Goal: Find contact information: Find contact information

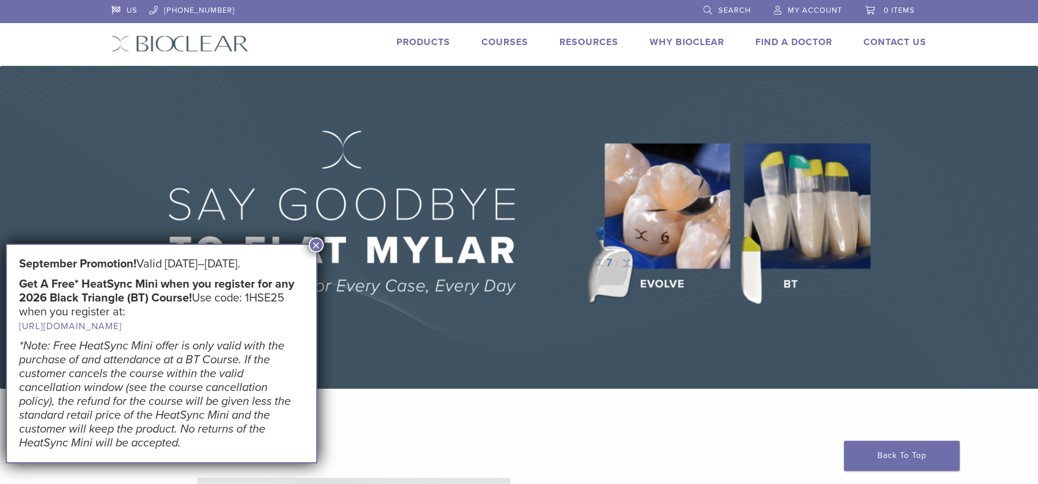
click at [319, 243] on button "×" at bounding box center [316, 245] width 15 height 15
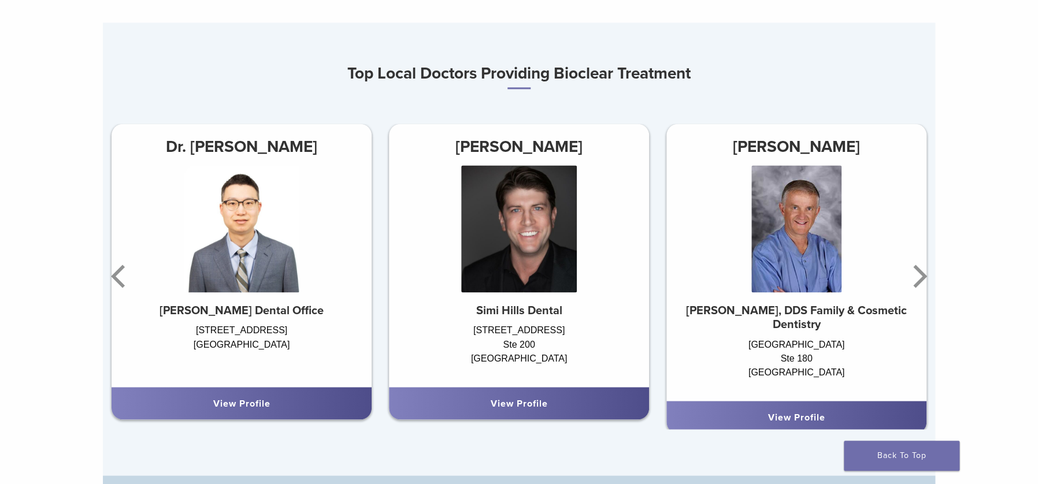
scroll to position [710, 0]
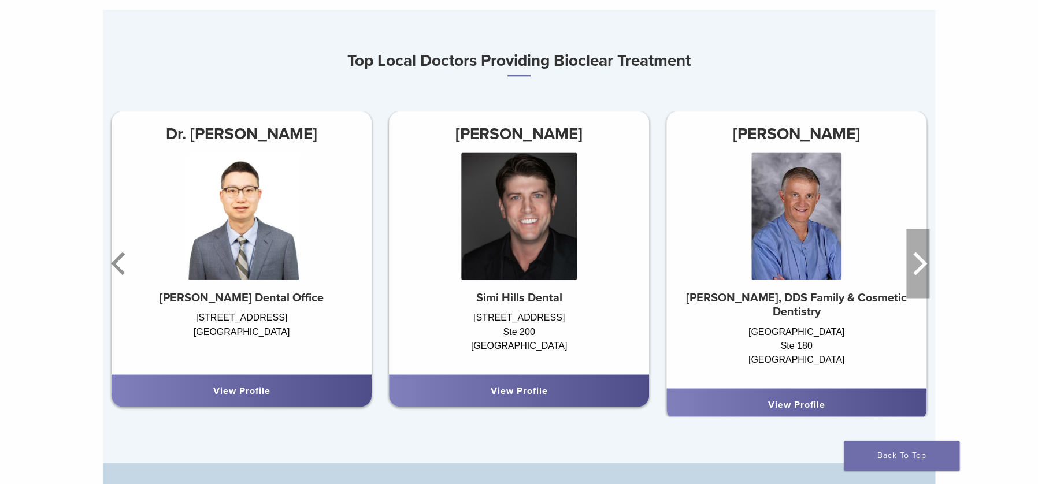
click at [919, 264] on icon "Next" at bounding box center [917, 263] width 23 height 69
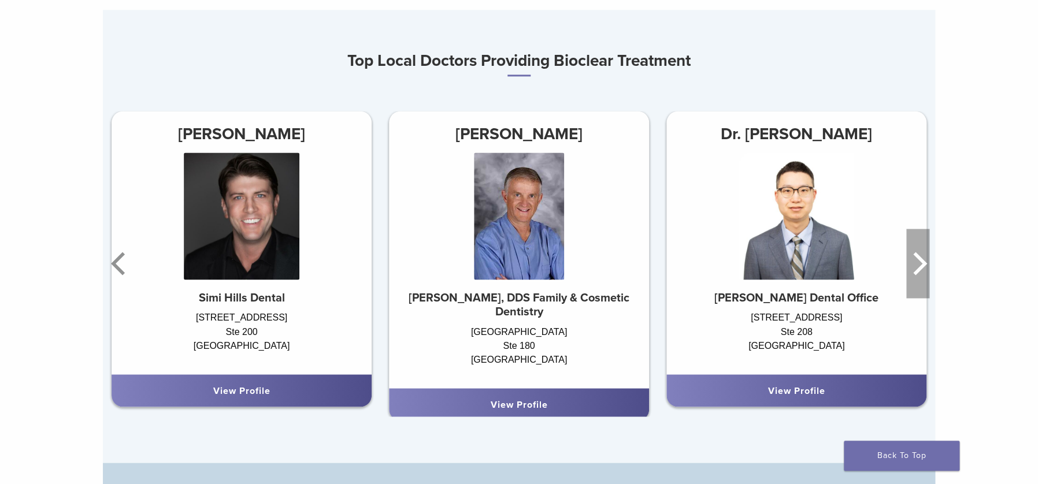
click at [919, 264] on icon "Next" at bounding box center [917, 263] width 23 height 69
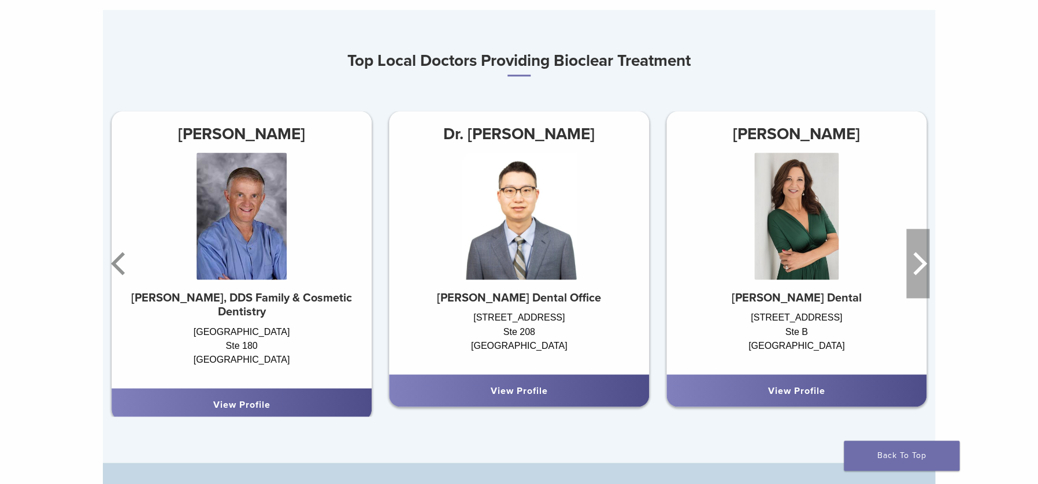
click at [919, 264] on icon "Next" at bounding box center [917, 263] width 23 height 69
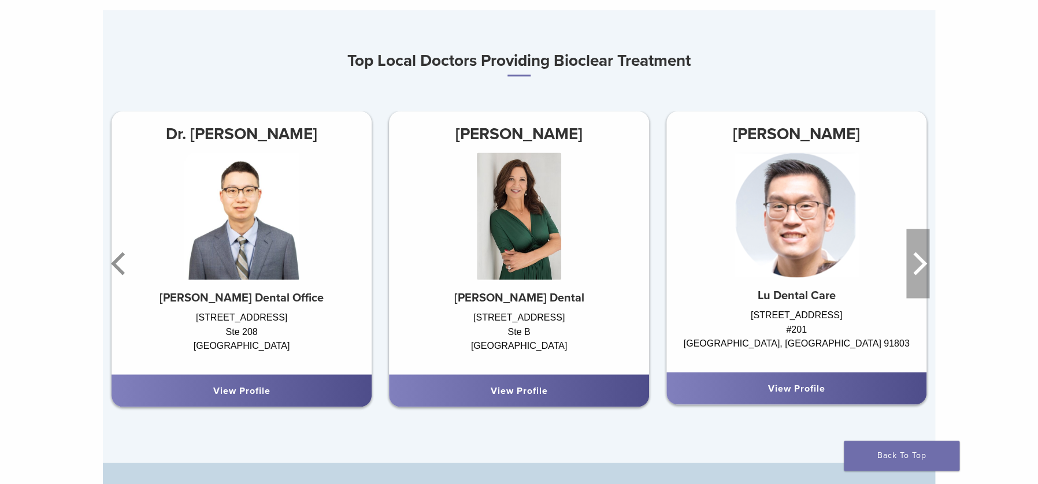
click at [919, 264] on icon "Next" at bounding box center [917, 263] width 23 height 69
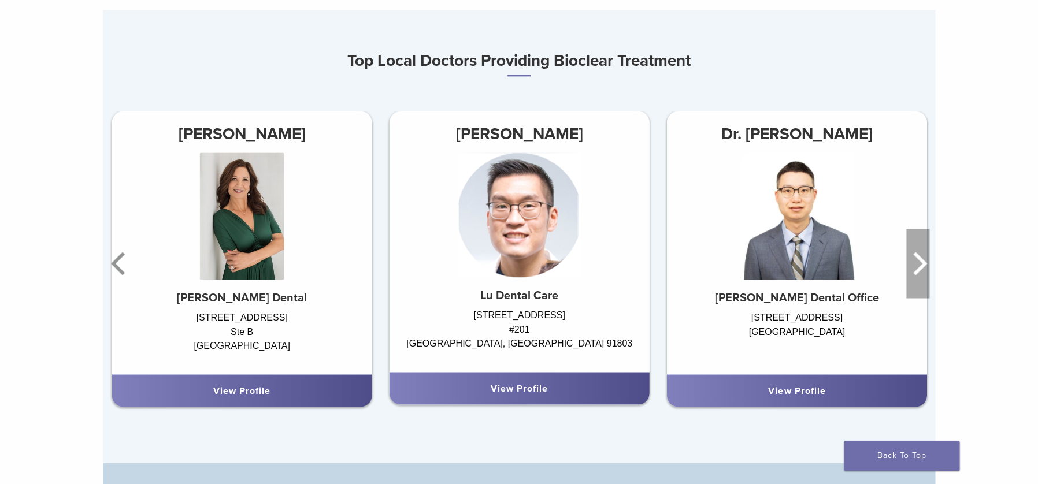
click at [919, 264] on icon "Next" at bounding box center [917, 263] width 23 height 69
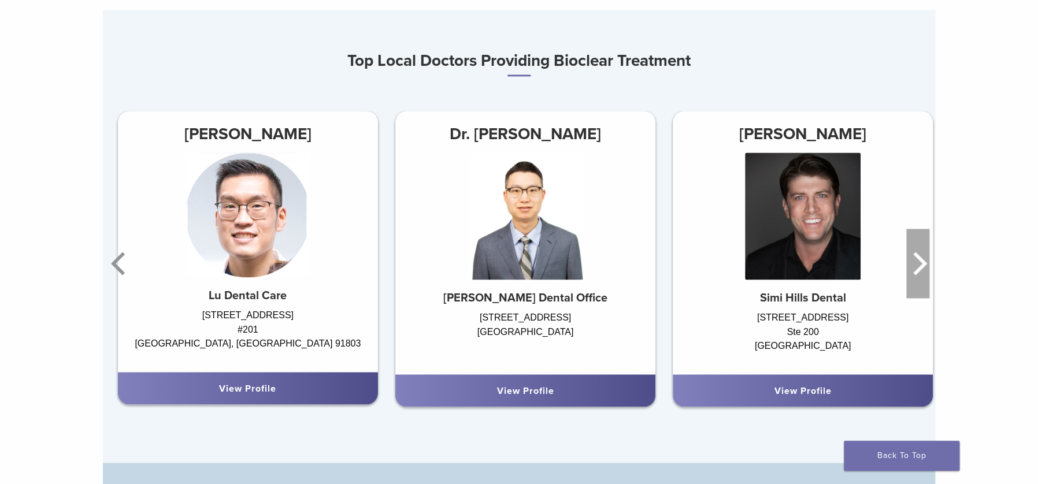
click at [919, 264] on icon "Next" at bounding box center [917, 263] width 23 height 69
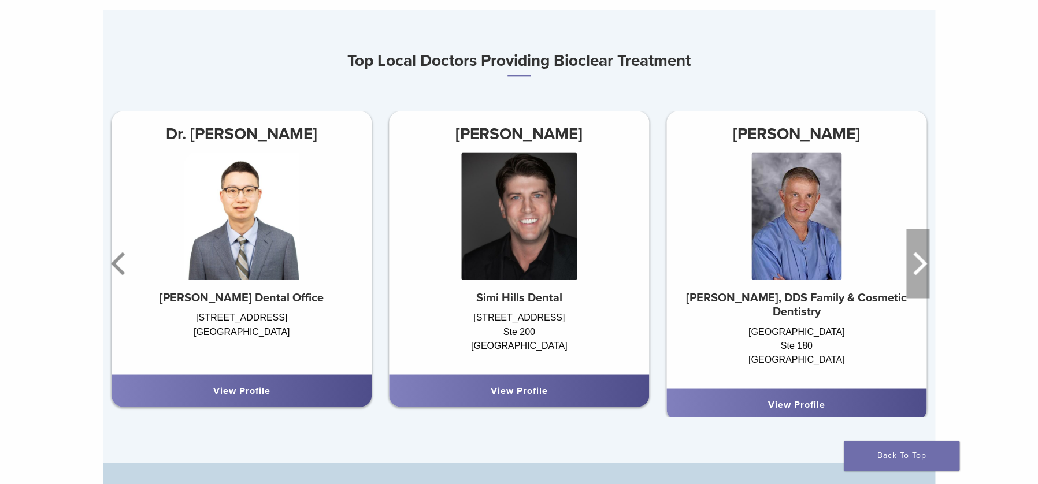
click at [919, 264] on icon "Next" at bounding box center [917, 263] width 23 height 69
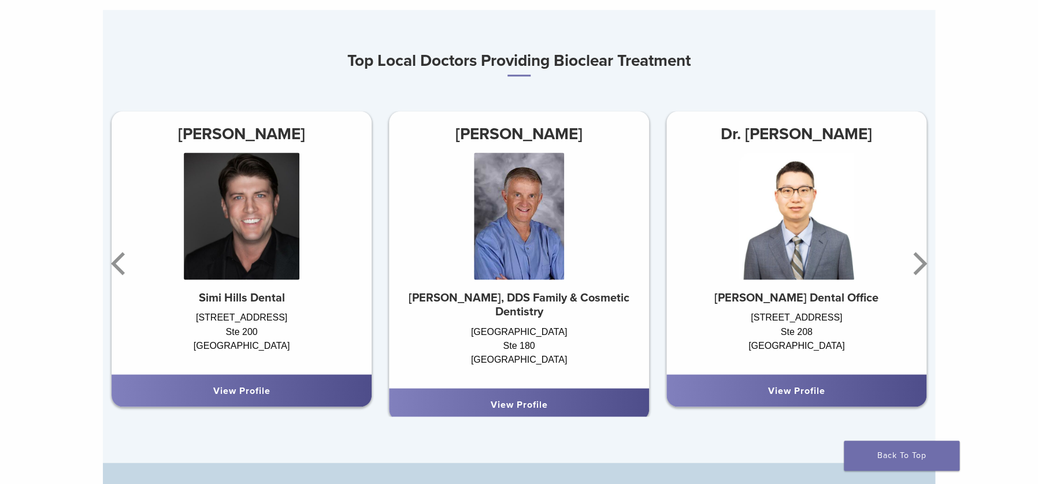
click at [243, 395] on link "View Profile" at bounding box center [241, 391] width 57 height 12
